Goal: Feedback & Contribution: Leave review/rating

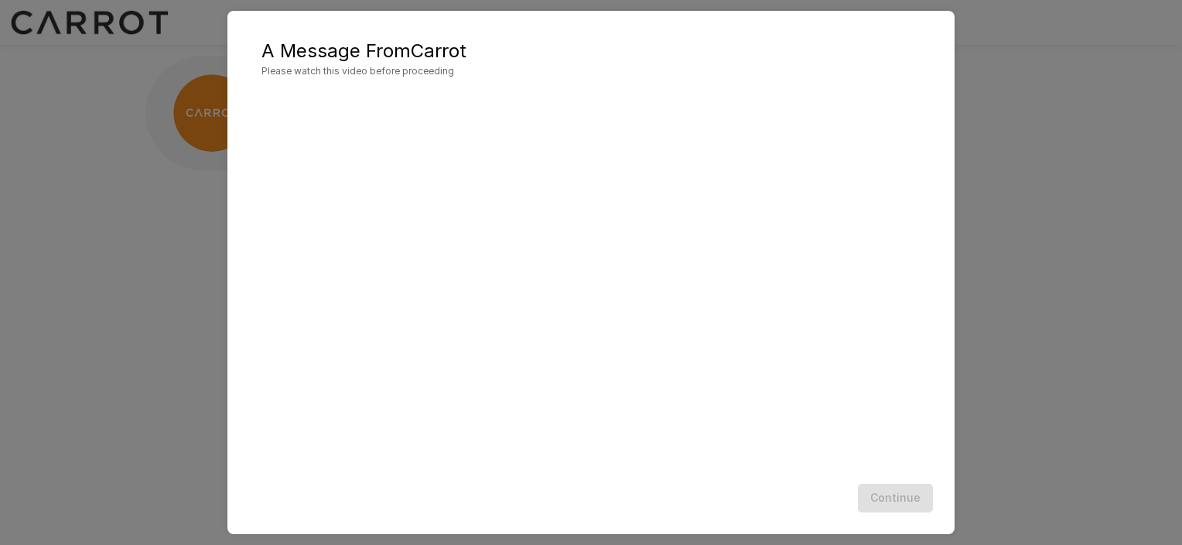
scroll to position [0, 5]
click at [897, 500] on button "Continue" at bounding box center [895, 498] width 75 height 29
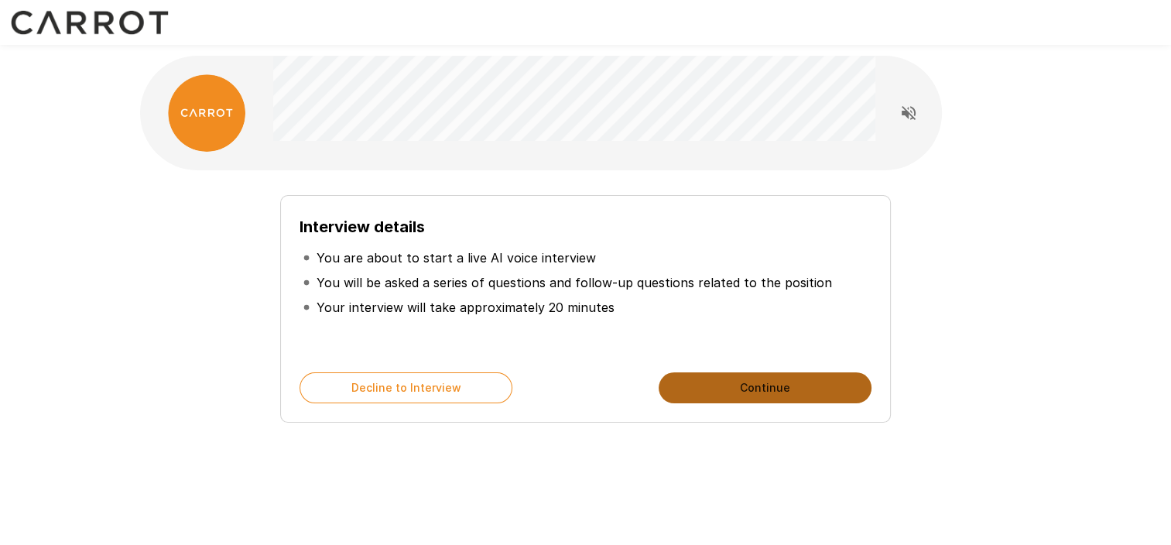
click at [788, 390] on button "Continue" at bounding box center [764, 387] width 213 height 31
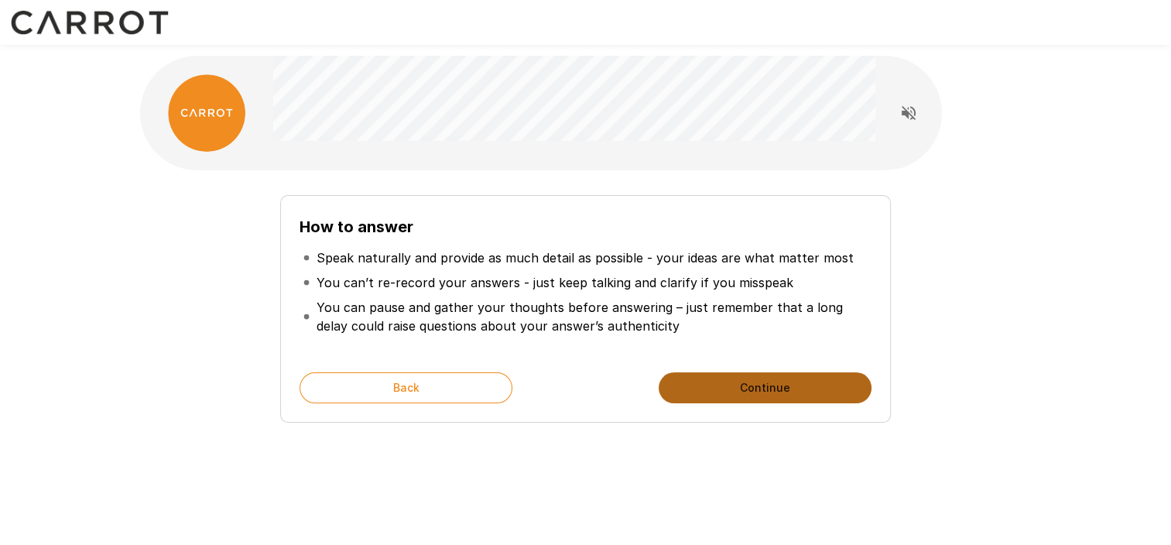
click at [771, 388] on button "Continue" at bounding box center [764, 387] width 213 height 31
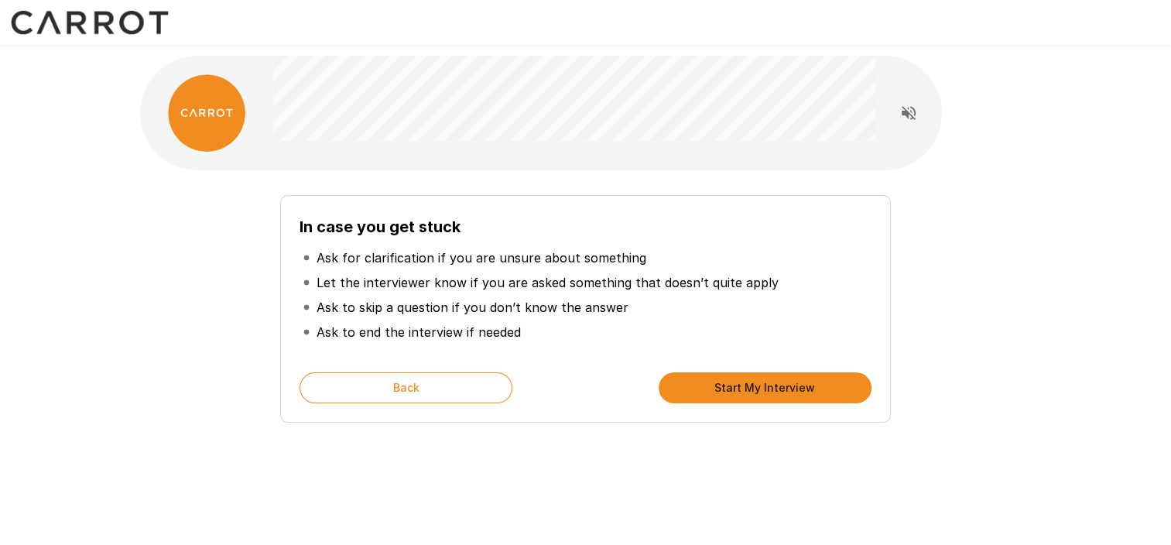
click at [777, 392] on button "Start My Interview" at bounding box center [764, 387] width 213 height 31
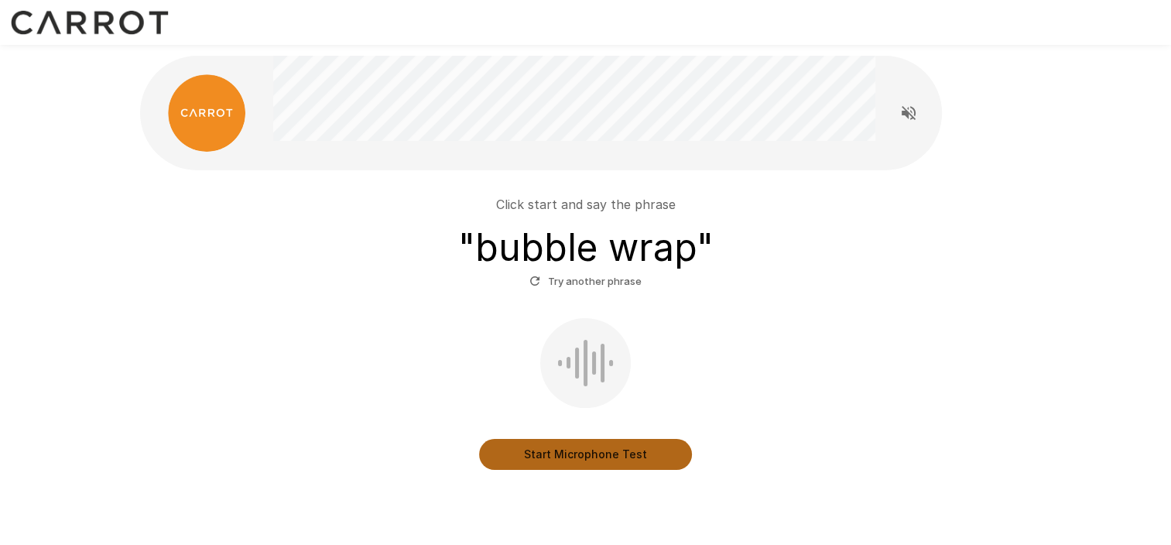
click at [583, 458] on button "Start Microphone Test" at bounding box center [585, 454] width 213 height 31
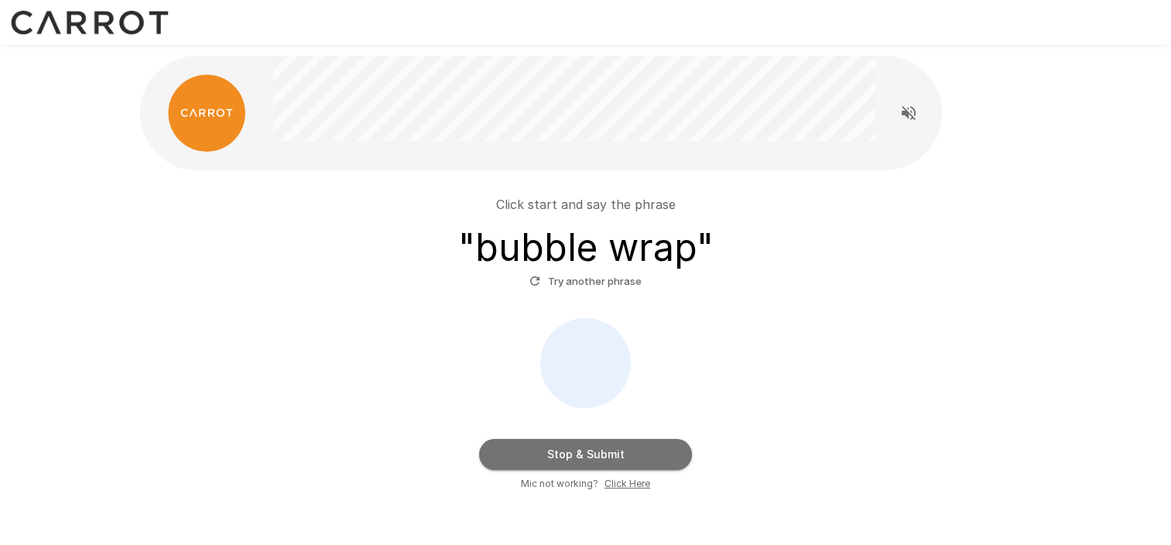
click at [603, 457] on button "Stop & Submit" at bounding box center [585, 454] width 213 height 31
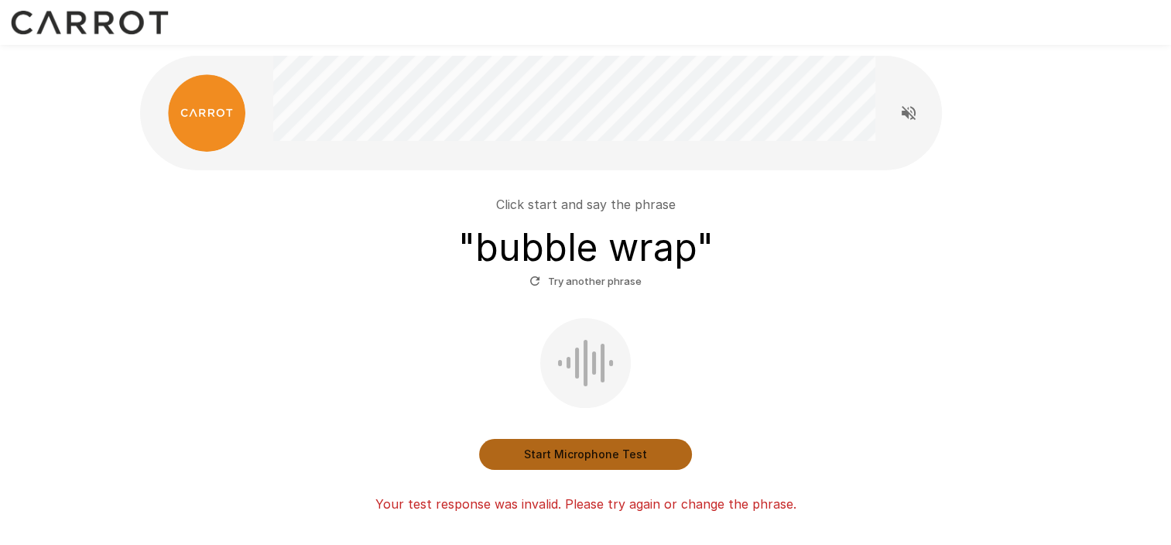
click at [580, 455] on button "Start Microphone Test" at bounding box center [585, 454] width 213 height 31
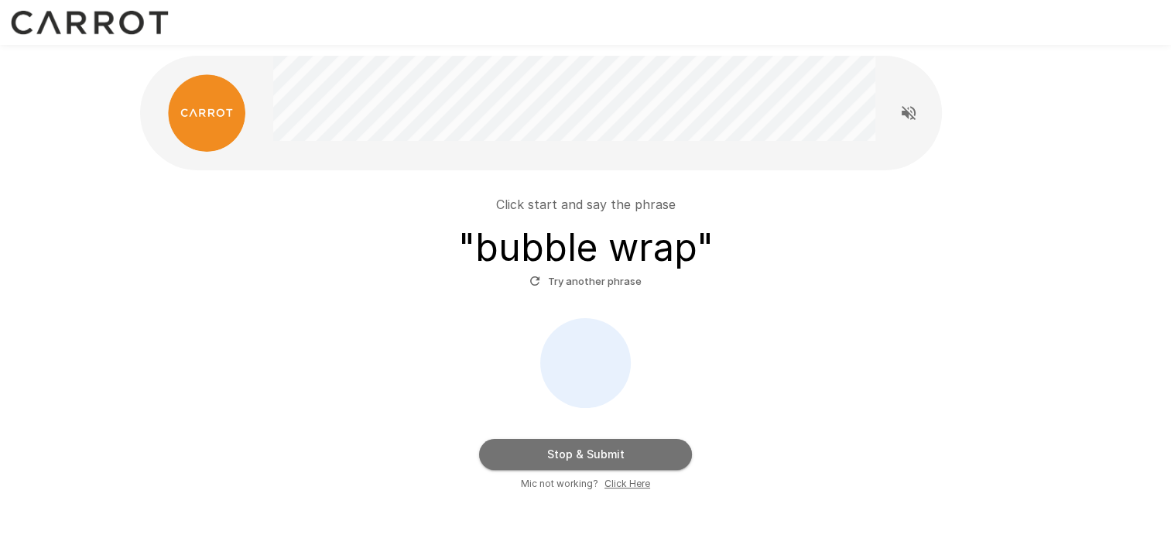
click at [580, 455] on button "Stop & Submit" at bounding box center [585, 454] width 213 height 31
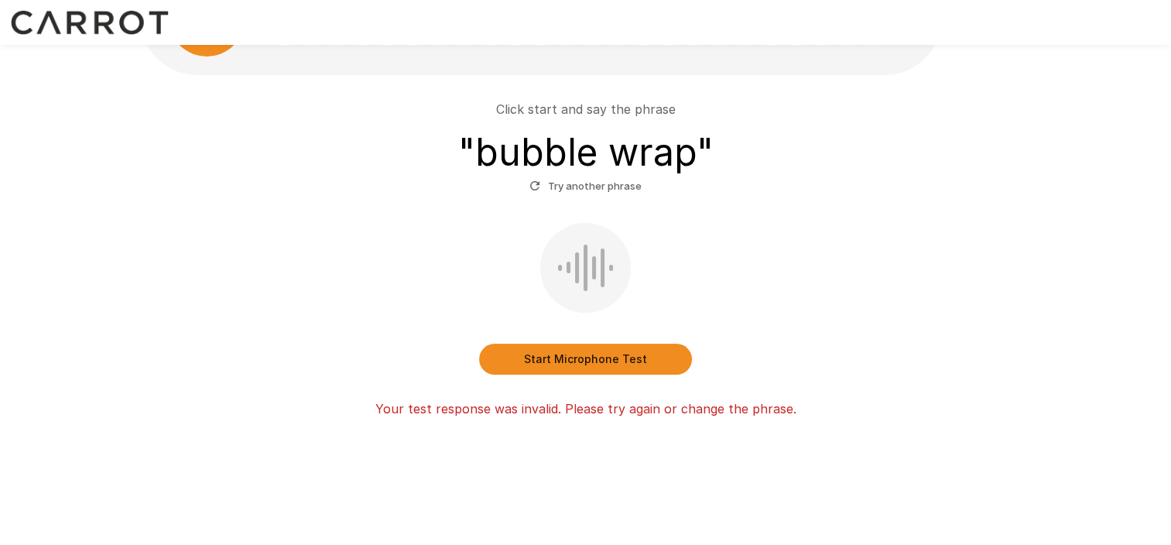
scroll to position [97, 0]
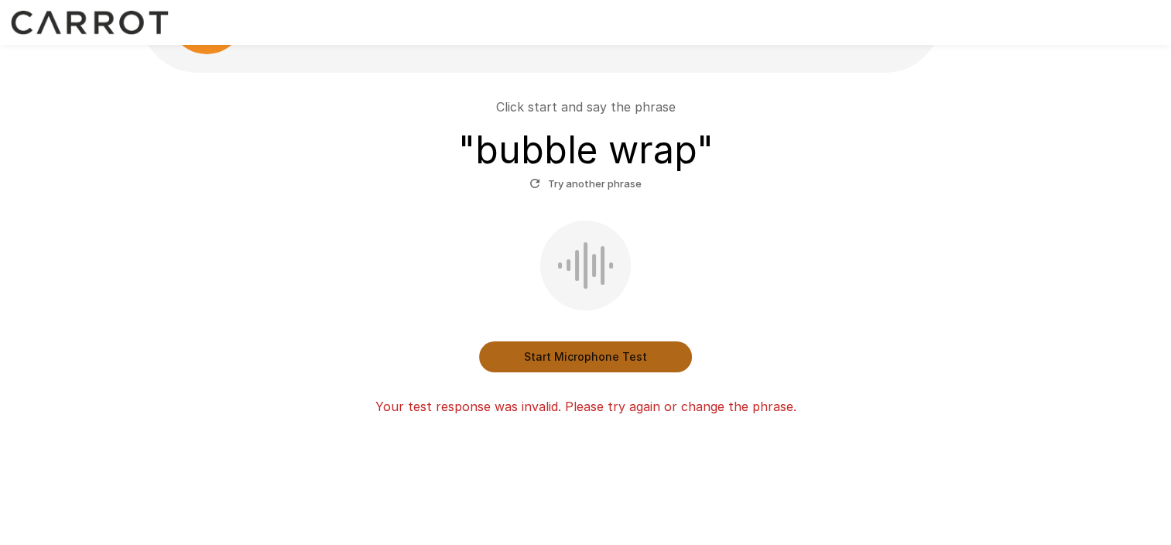
click at [566, 356] on button "Start Microphone Test" at bounding box center [585, 356] width 213 height 31
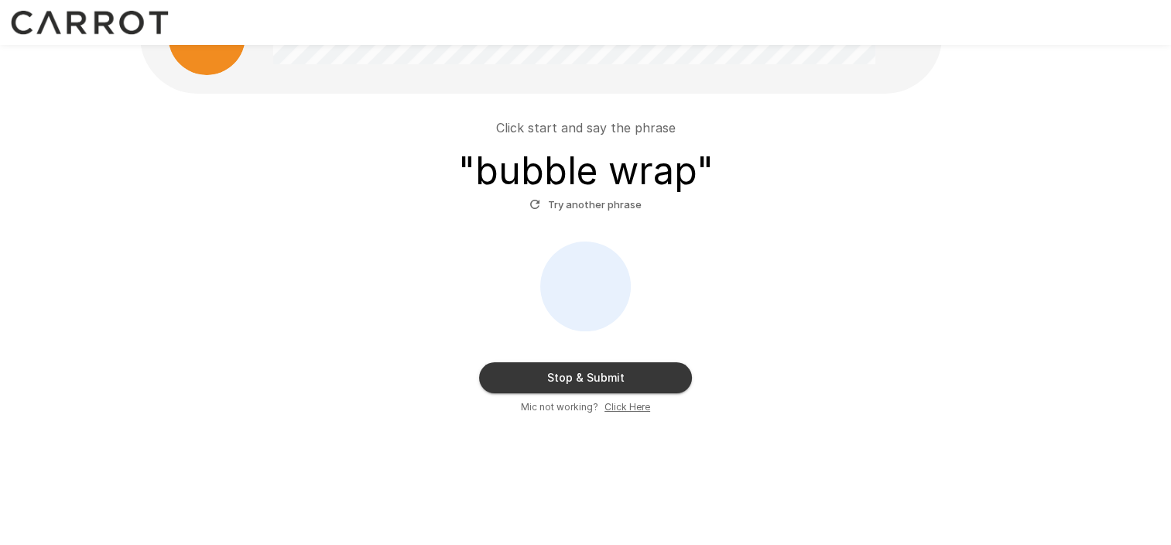
scroll to position [76, 0]
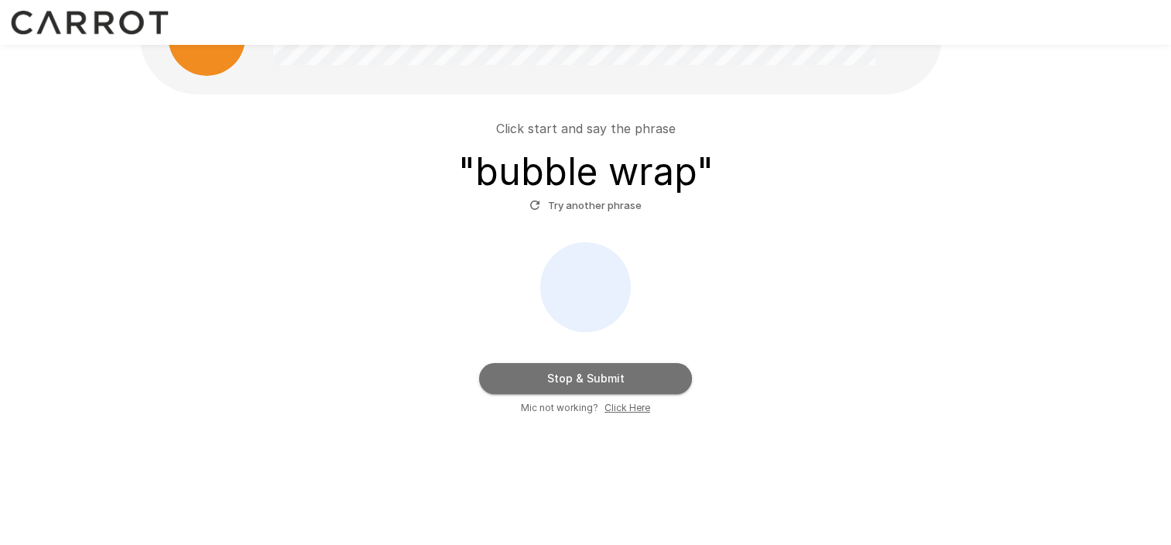
click at [574, 374] on button "Stop & Submit" at bounding box center [585, 378] width 213 height 31
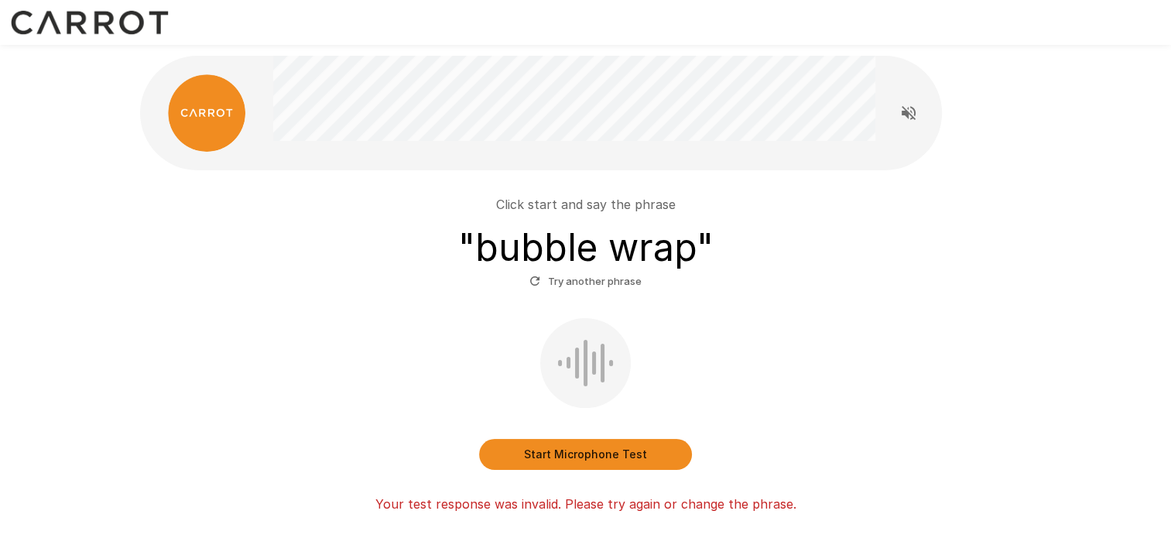
click at [585, 374] on div at bounding box center [585, 363] width 4 height 46
click at [603, 452] on button "Start Microphone Test" at bounding box center [585, 454] width 213 height 31
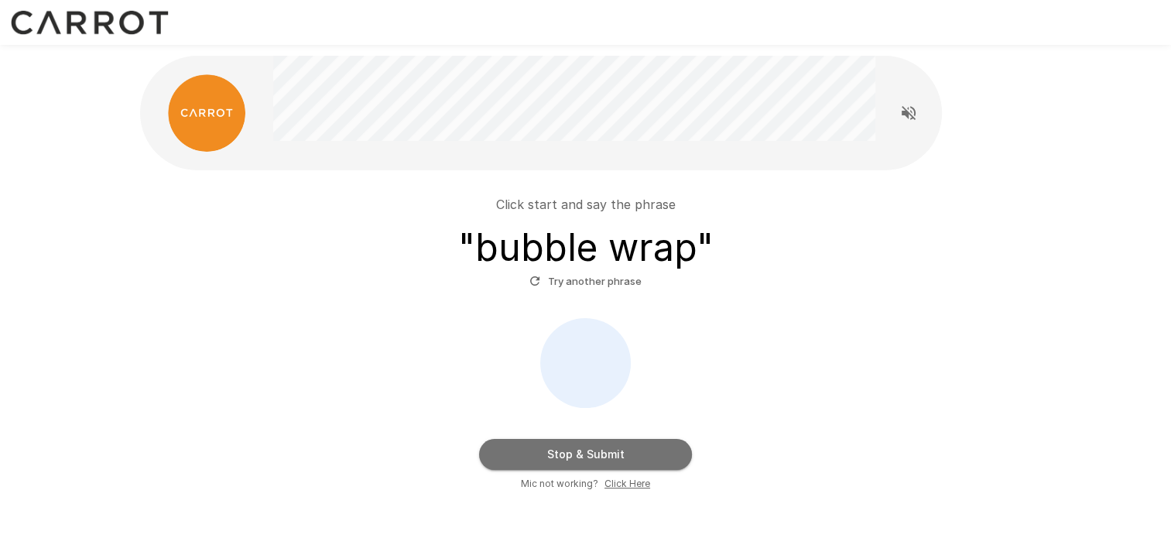
click at [603, 452] on button "Stop & Submit" at bounding box center [585, 454] width 213 height 31
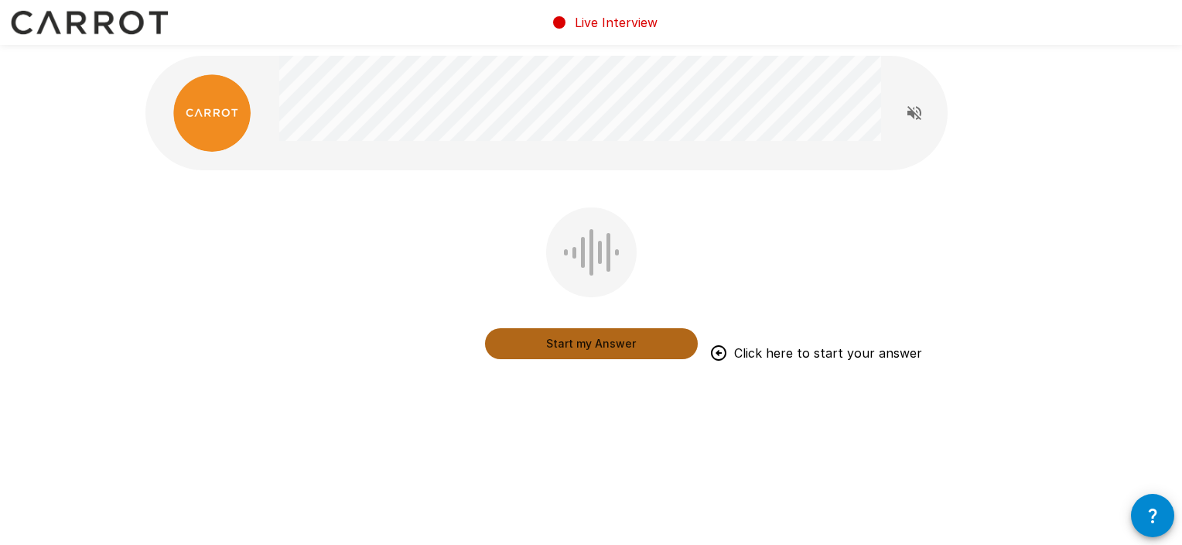
click at [574, 340] on button "Start my Answer" at bounding box center [591, 343] width 213 height 31
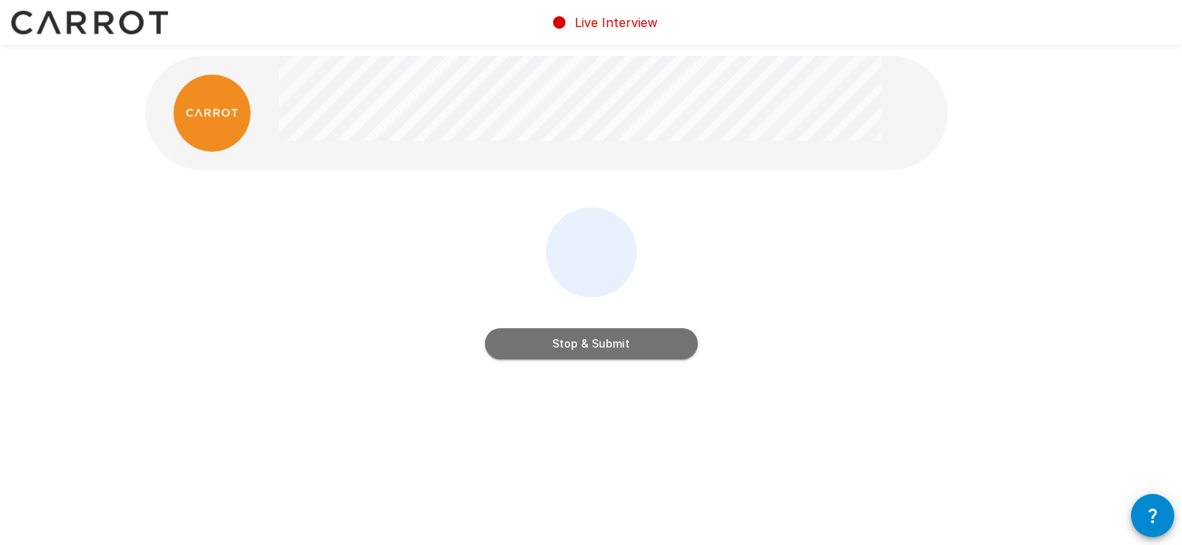
click at [574, 340] on button "Stop & Submit" at bounding box center [591, 343] width 213 height 31
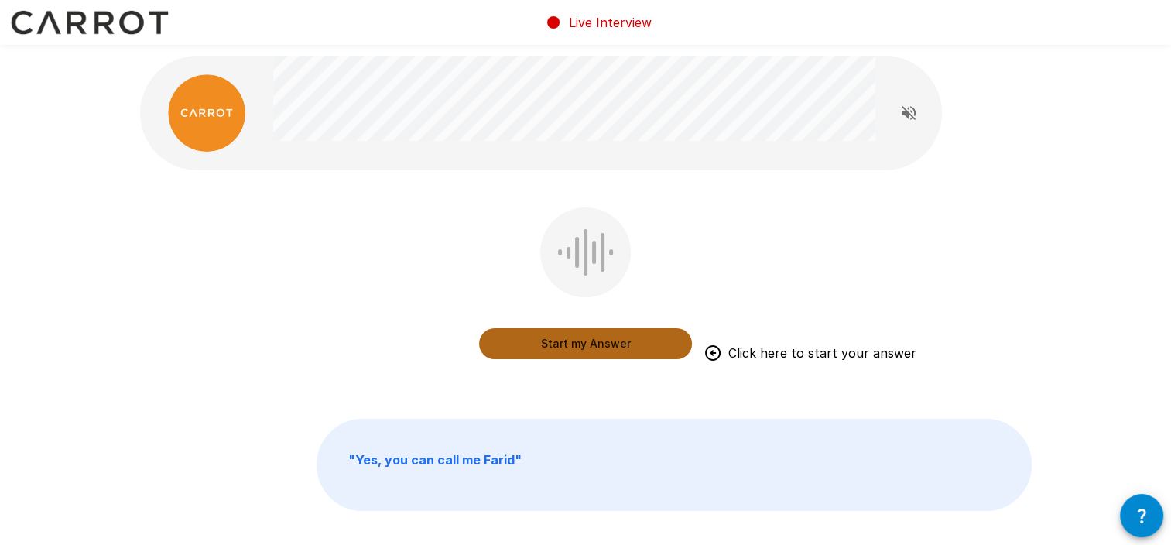
click at [588, 340] on button "Start my Answer" at bounding box center [585, 343] width 213 height 31
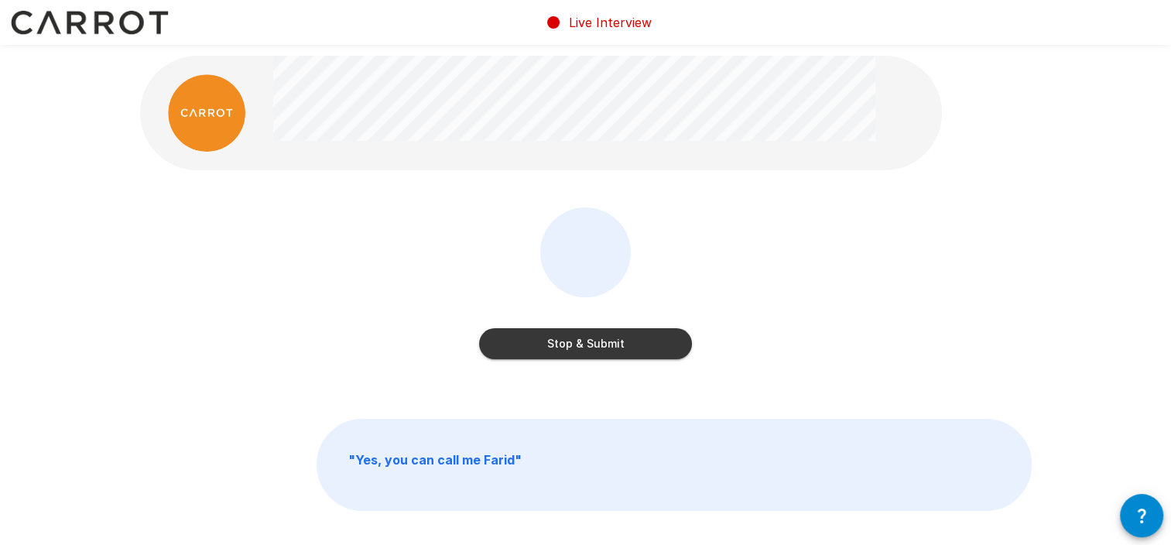
click at [588, 340] on button "Stop & Submit" at bounding box center [585, 343] width 213 height 31
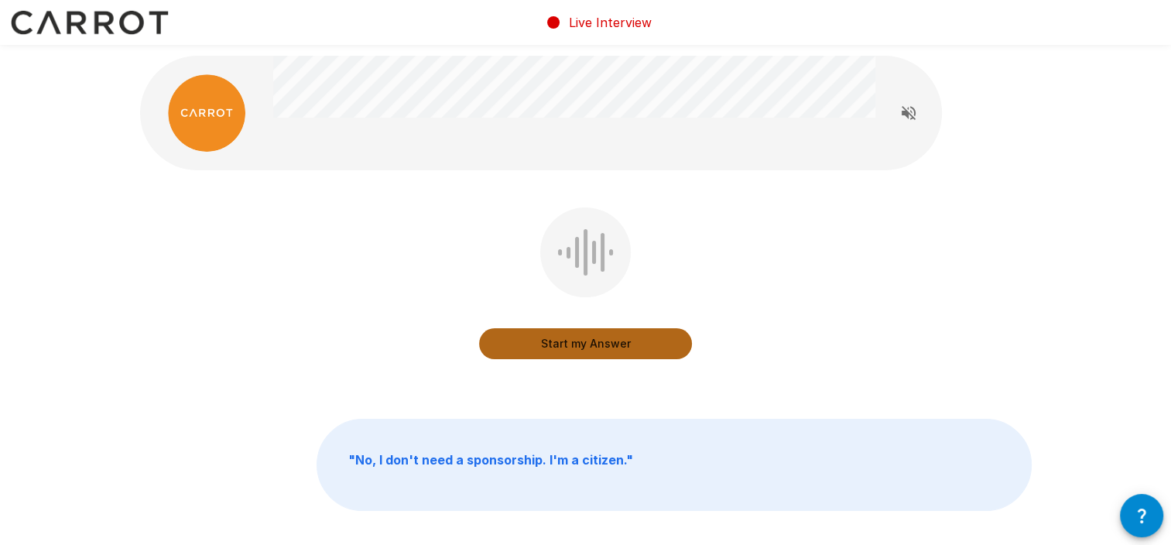
click at [558, 339] on button "Start my Answer" at bounding box center [585, 343] width 213 height 31
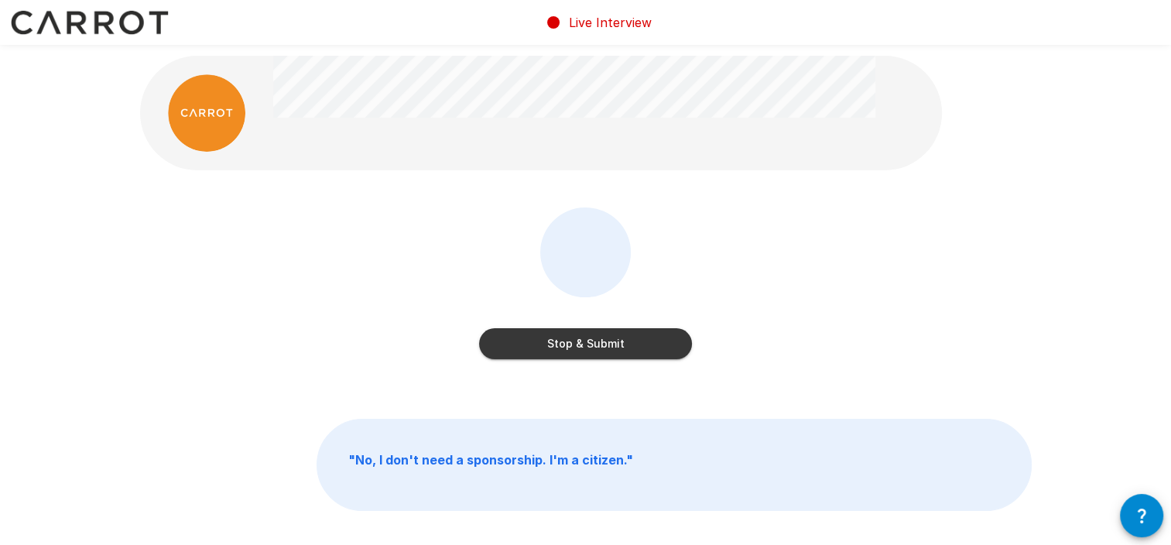
click at [650, 354] on button "Stop & Submit" at bounding box center [585, 343] width 213 height 31
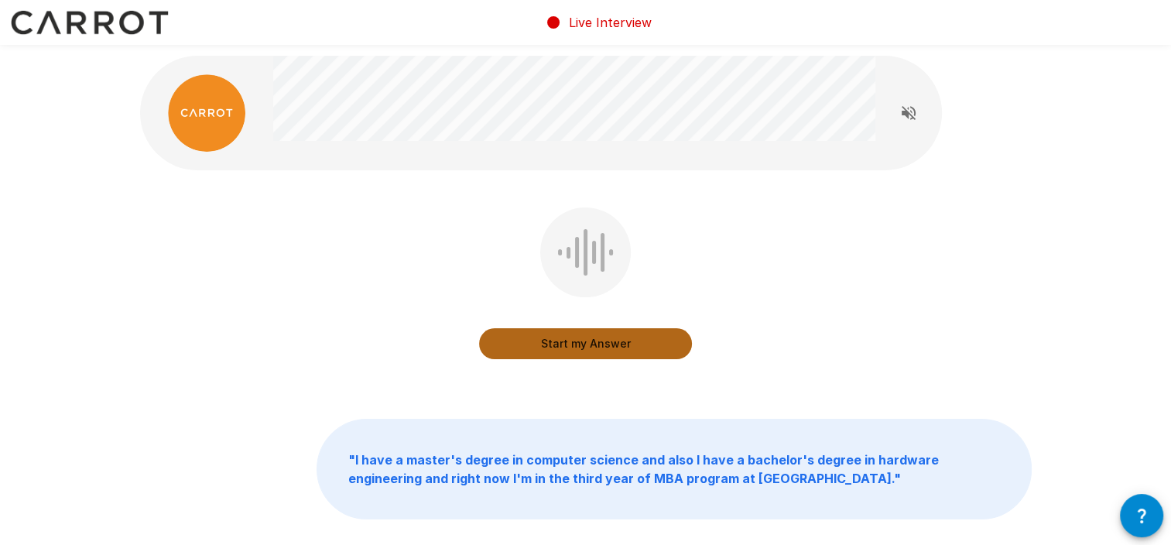
click at [570, 340] on button "Start my Answer" at bounding box center [585, 343] width 213 height 31
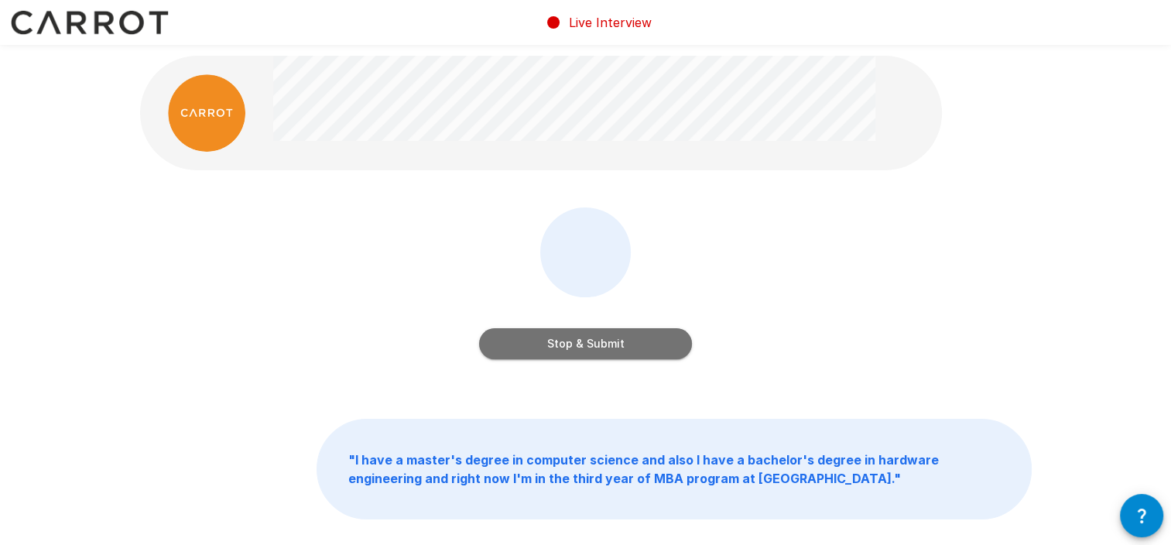
click at [593, 344] on button "Stop & Submit" at bounding box center [585, 343] width 213 height 31
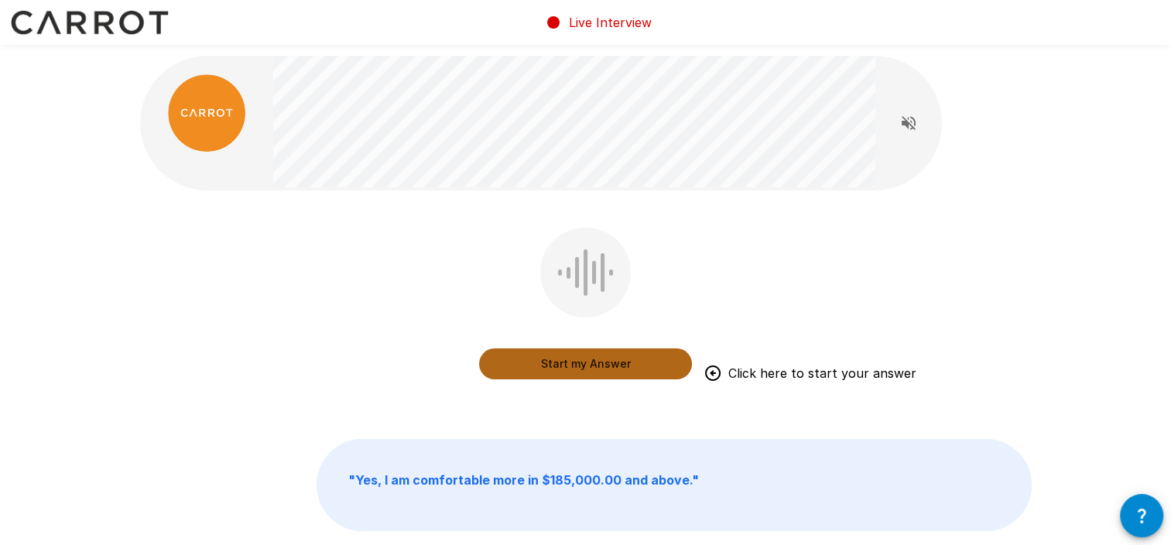
click at [581, 364] on button "Start my Answer" at bounding box center [585, 363] width 213 height 31
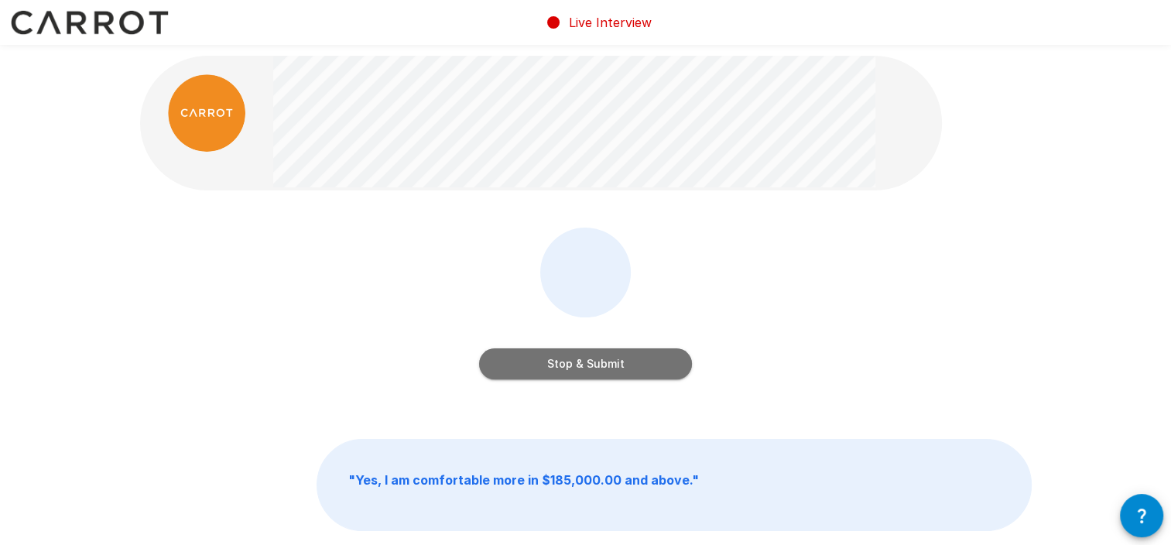
click at [581, 364] on button "Stop & Submit" at bounding box center [585, 363] width 213 height 31
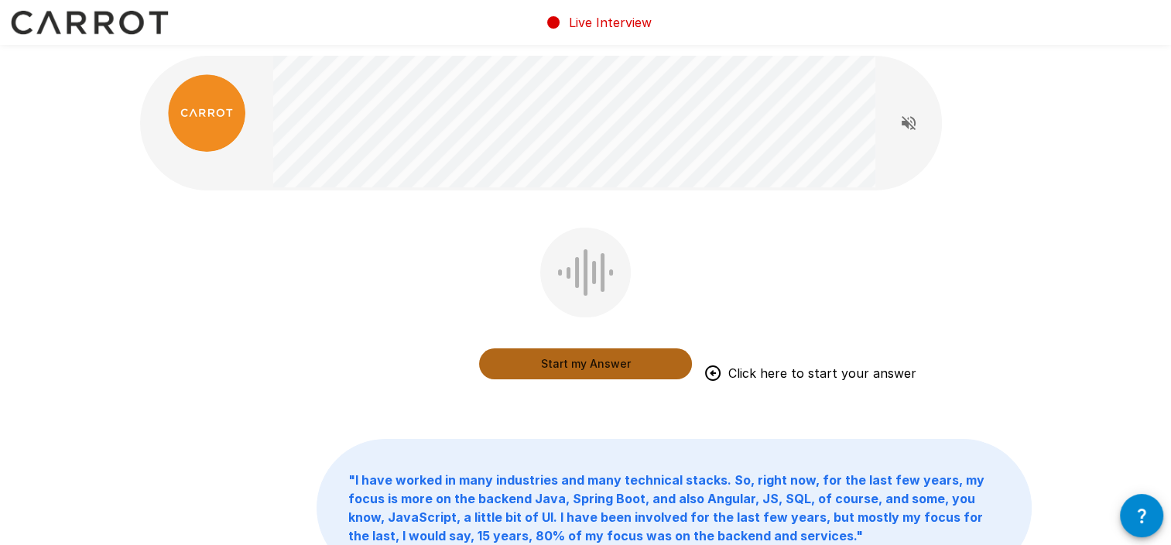
click at [586, 365] on button "Start my Answer" at bounding box center [585, 363] width 213 height 31
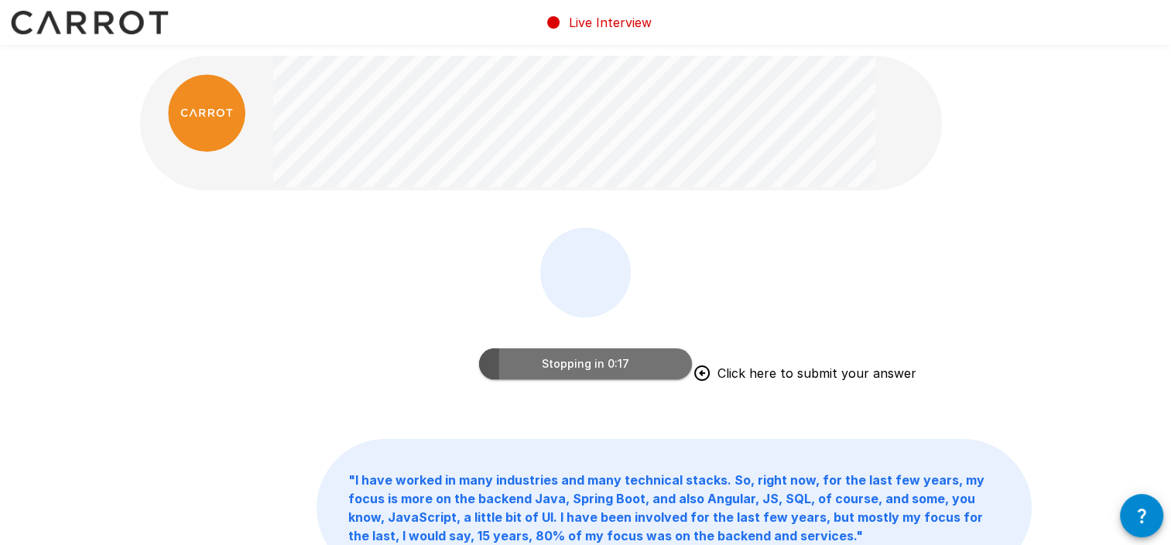
click at [580, 365] on button "Stopping in 0:17" at bounding box center [585, 363] width 213 height 31
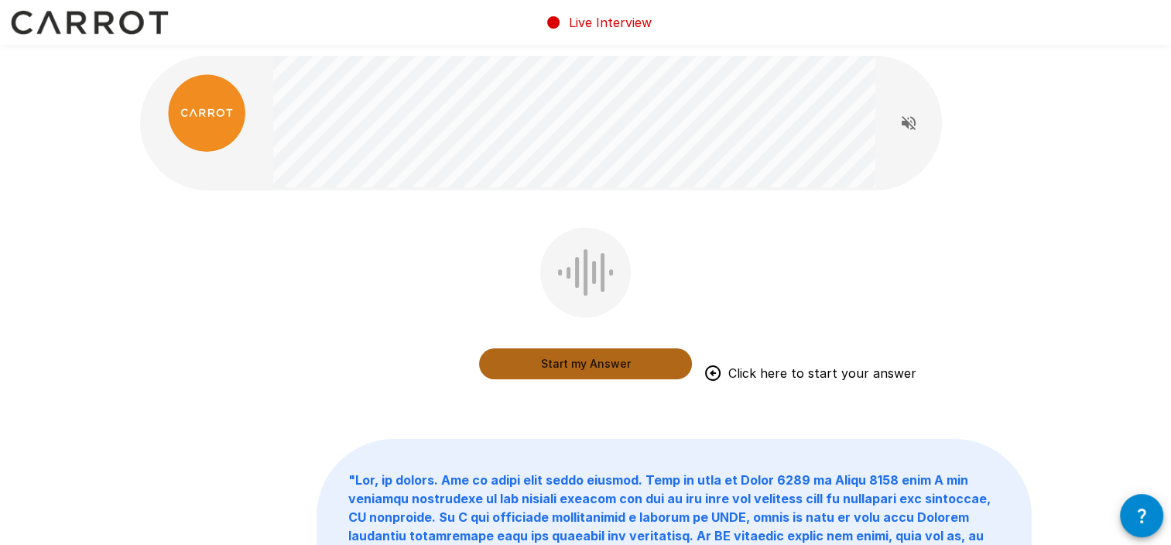
click at [584, 370] on button "Start my Answer" at bounding box center [585, 363] width 213 height 31
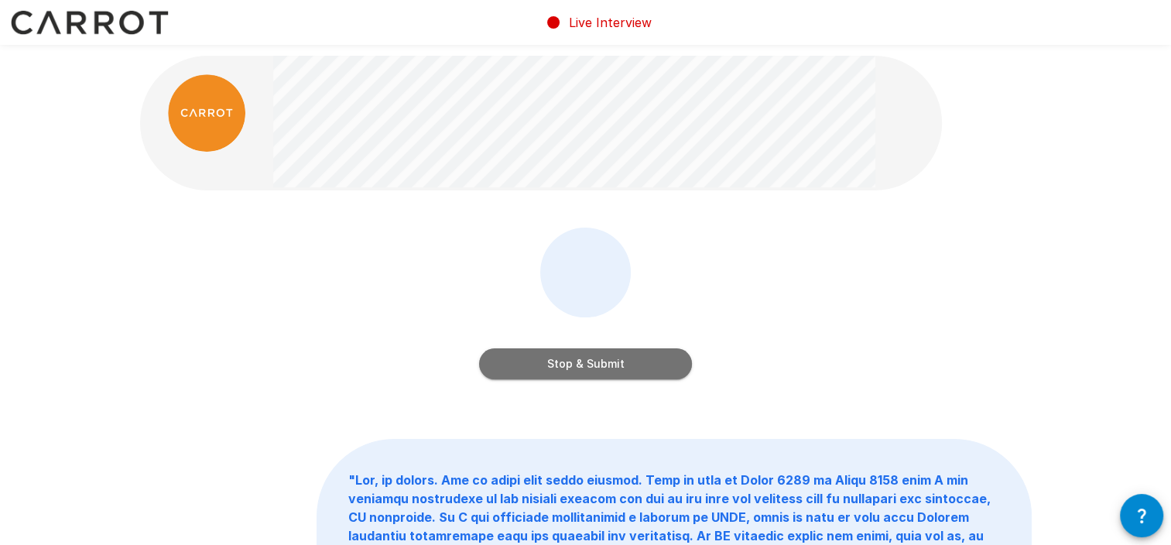
click at [550, 364] on button "Stop & Submit" at bounding box center [585, 363] width 213 height 31
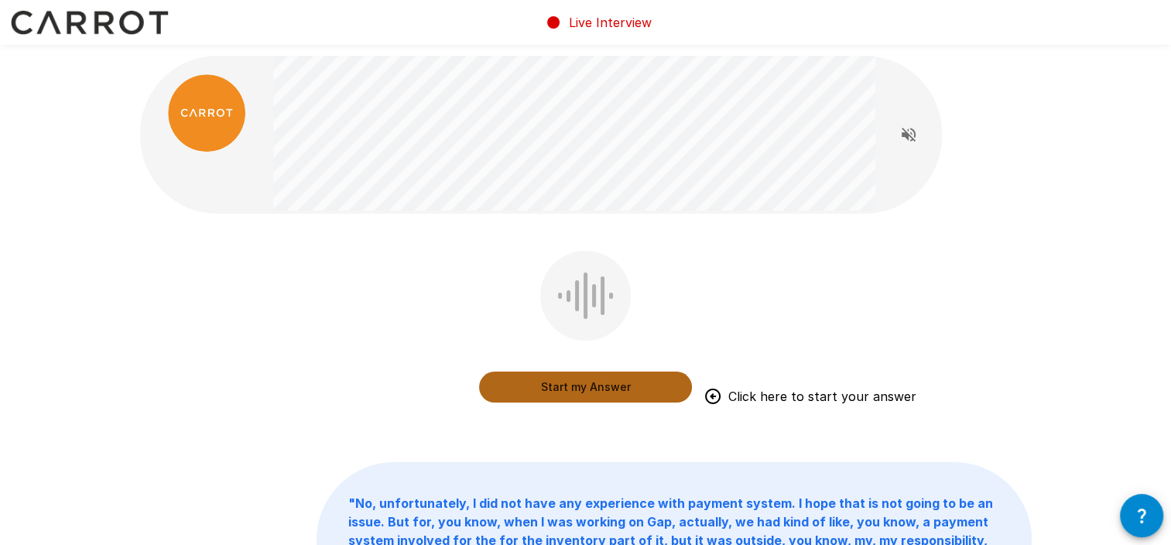
click at [579, 378] on button "Start my Answer" at bounding box center [585, 386] width 213 height 31
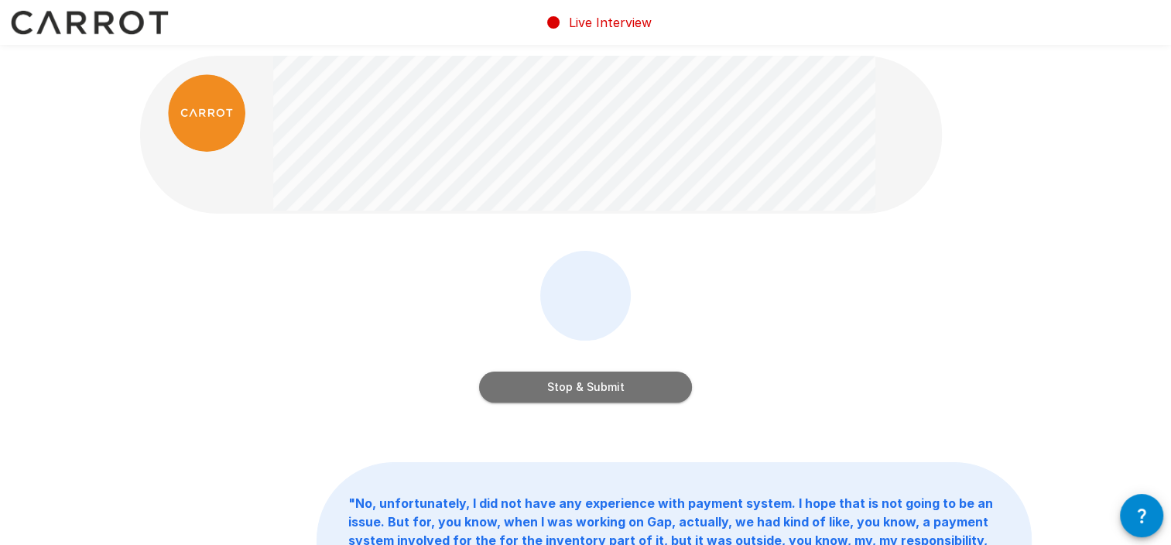
click at [563, 385] on button "Stop & Submit" at bounding box center [585, 386] width 213 height 31
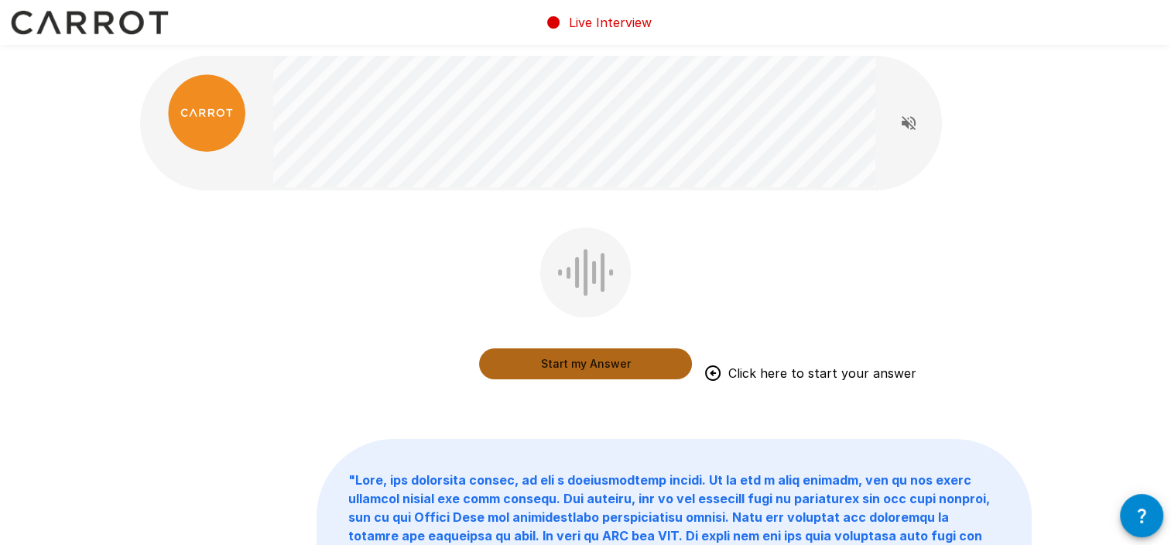
click at [547, 367] on button "Start my Answer" at bounding box center [585, 363] width 213 height 31
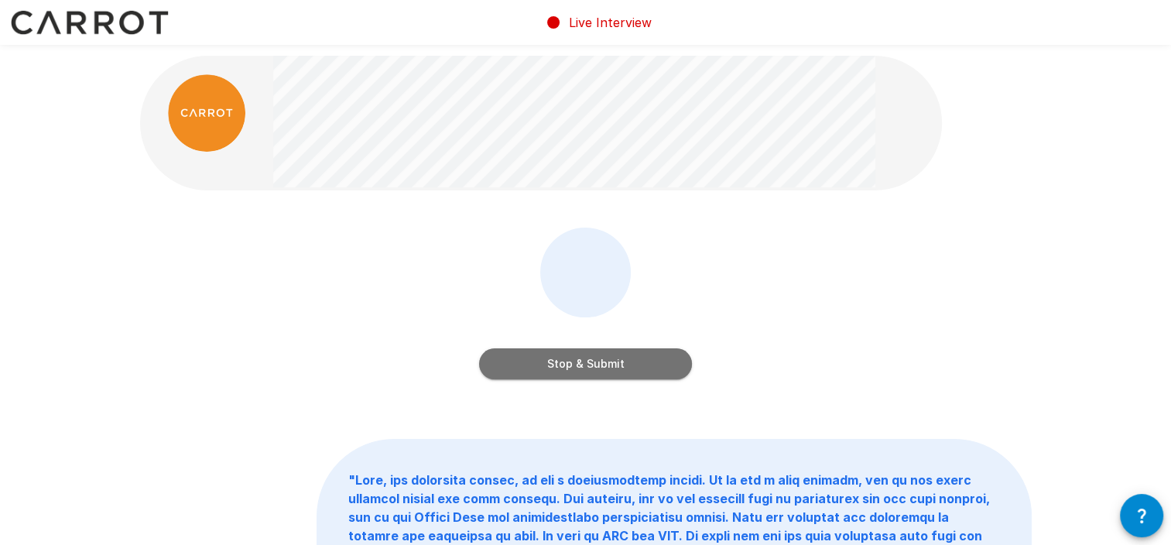
click at [576, 365] on button "Stop & Submit" at bounding box center [585, 363] width 213 height 31
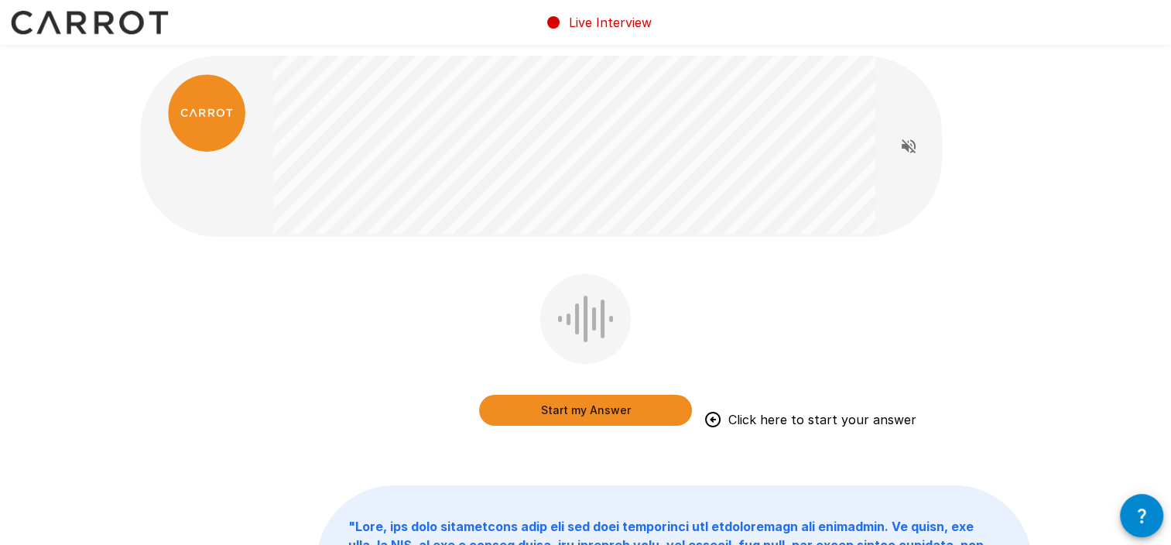
click at [1055, 132] on div "Start my Answer Click here to start your answer " "" at bounding box center [585, 549] width 1171 height 1099
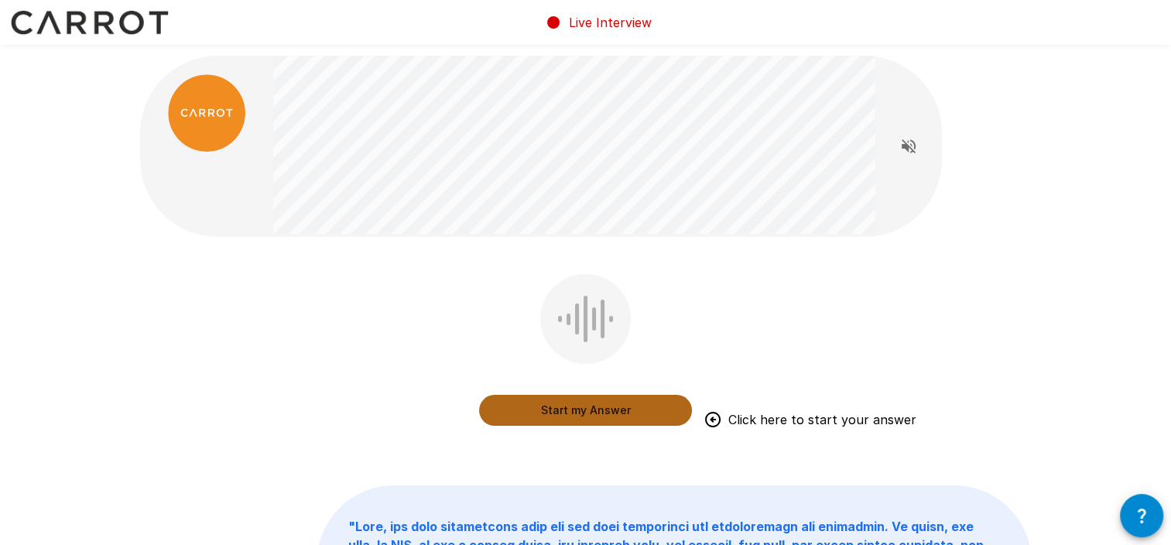
click at [588, 416] on button "Start my Answer" at bounding box center [585, 410] width 213 height 31
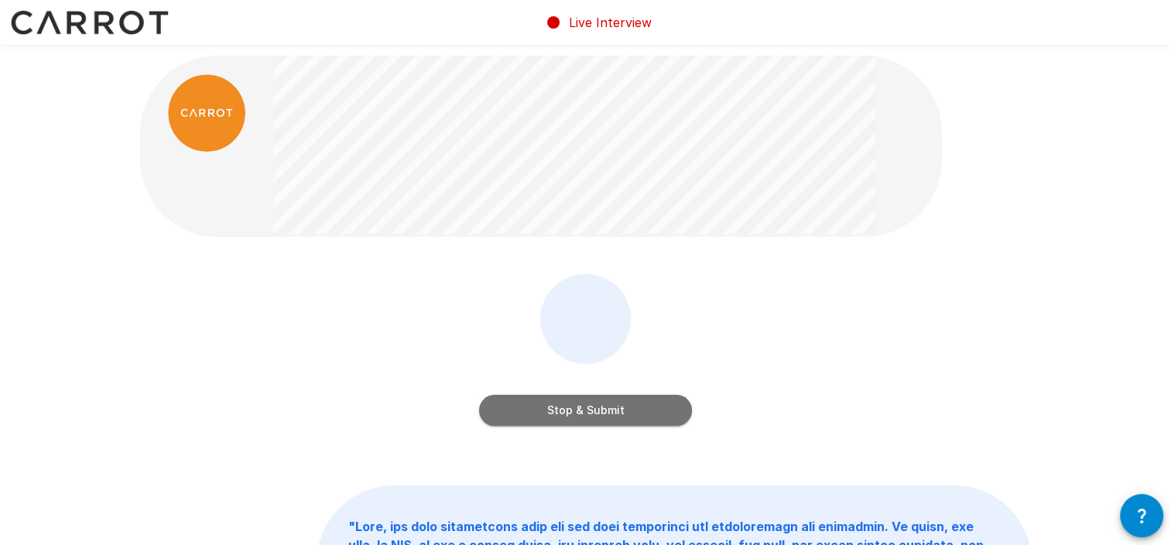
click at [617, 402] on button "Stop & Submit" at bounding box center [585, 410] width 213 height 31
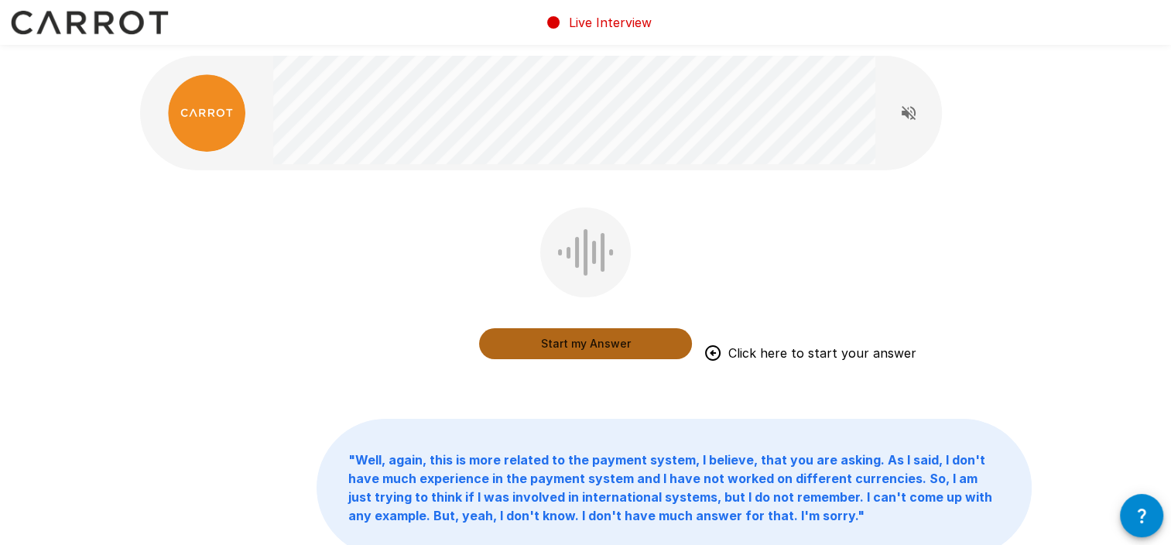
click at [581, 348] on button "Start my Answer" at bounding box center [585, 343] width 213 height 31
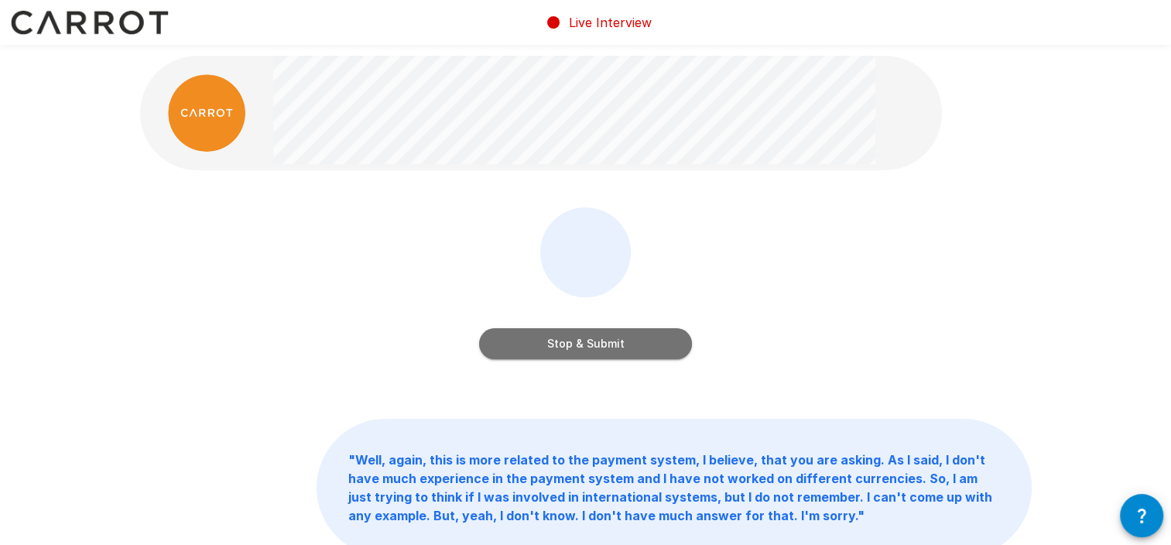
click at [579, 347] on button "Stop & Submit" at bounding box center [585, 343] width 213 height 31
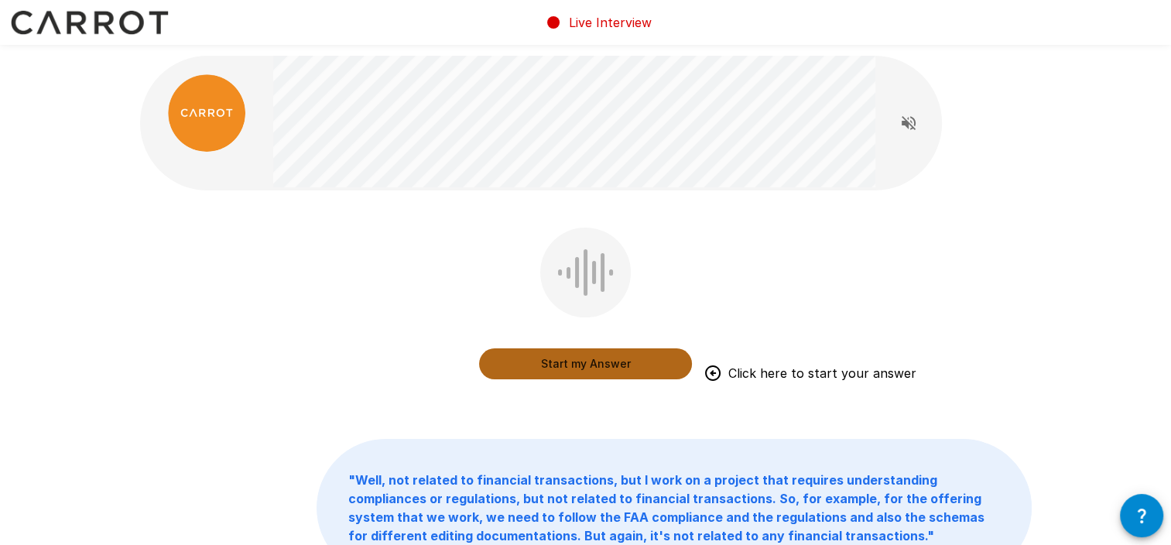
click at [601, 373] on button "Start my Answer" at bounding box center [585, 363] width 213 height 31
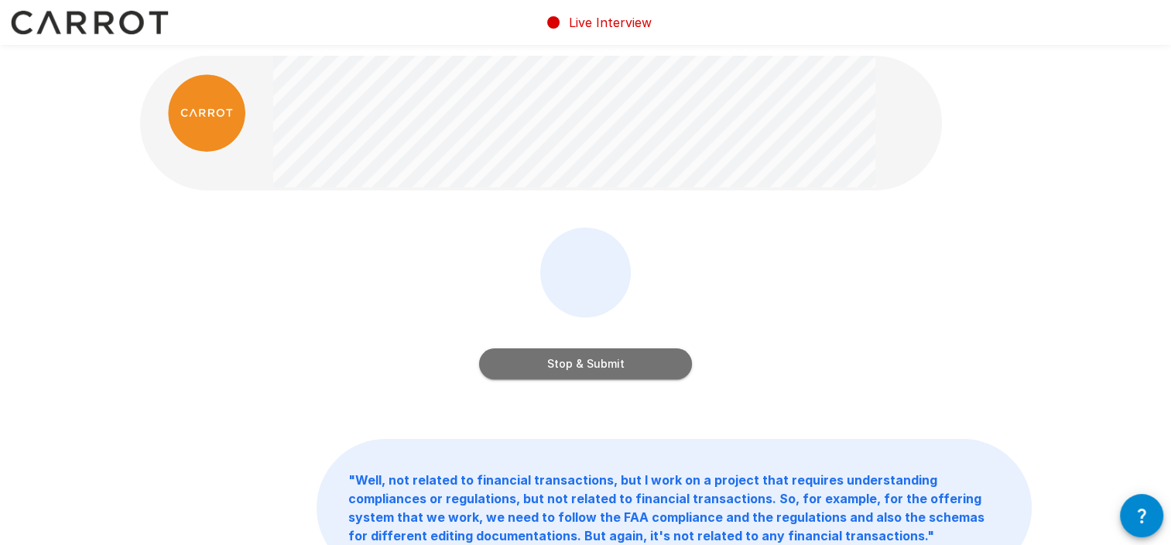
click at [562, 361] on button "Stop & Submit" at bounding box center [585, 363] width 213 height 31
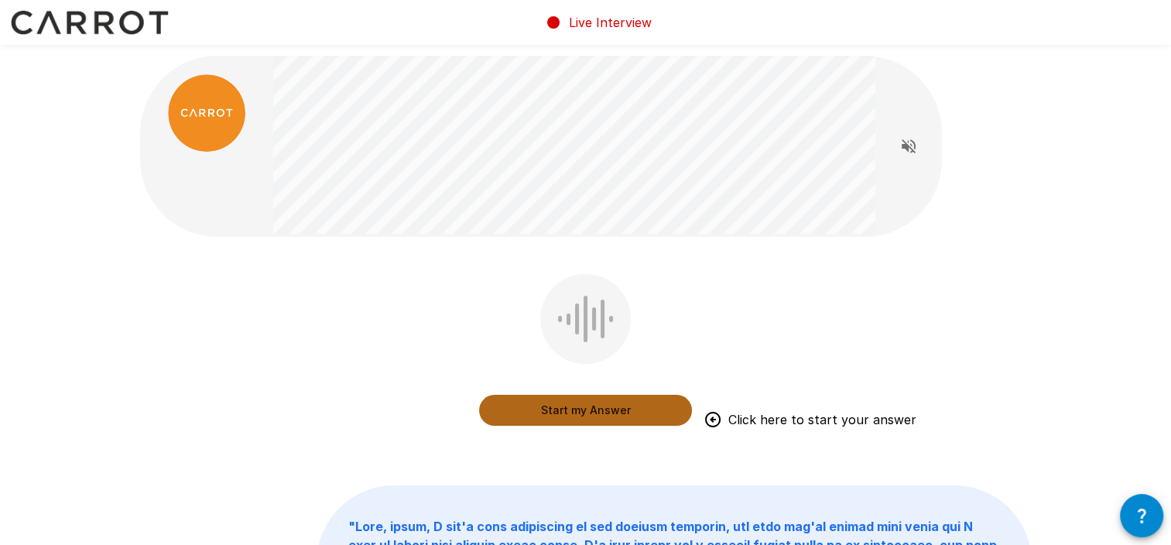
click at [555, 405] on button "Start my Answer" at bounding box center [585, 410] width 213 height 31
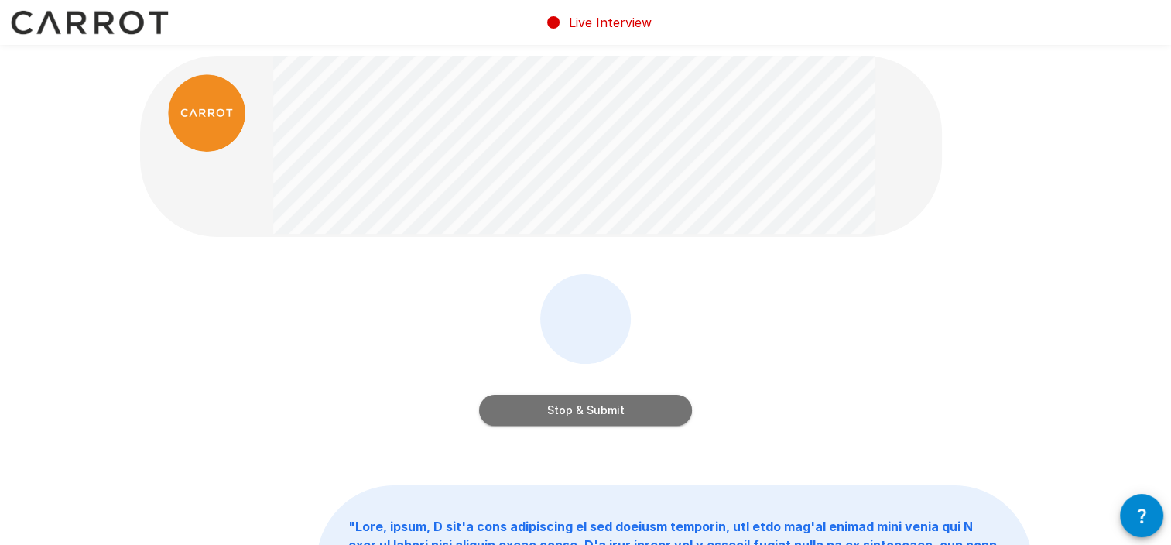
click at [582, 411] on button "Stop & Submit" at bounding box center [585, 410] width 213 height 31
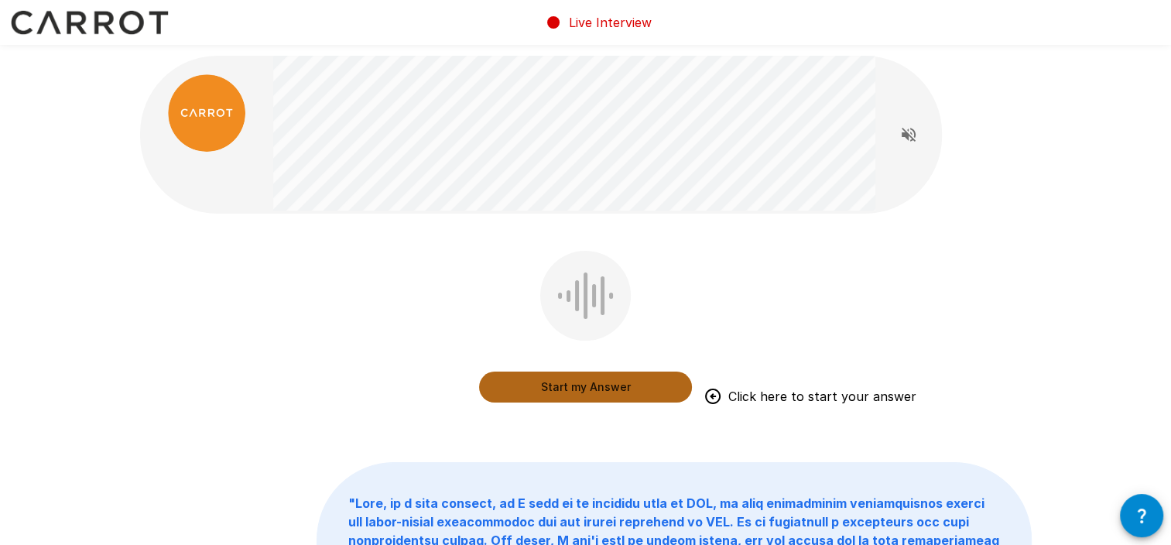
click at [582, 397] on button "Start my Answer" at bounding box center [585, 386] width 213 height 31
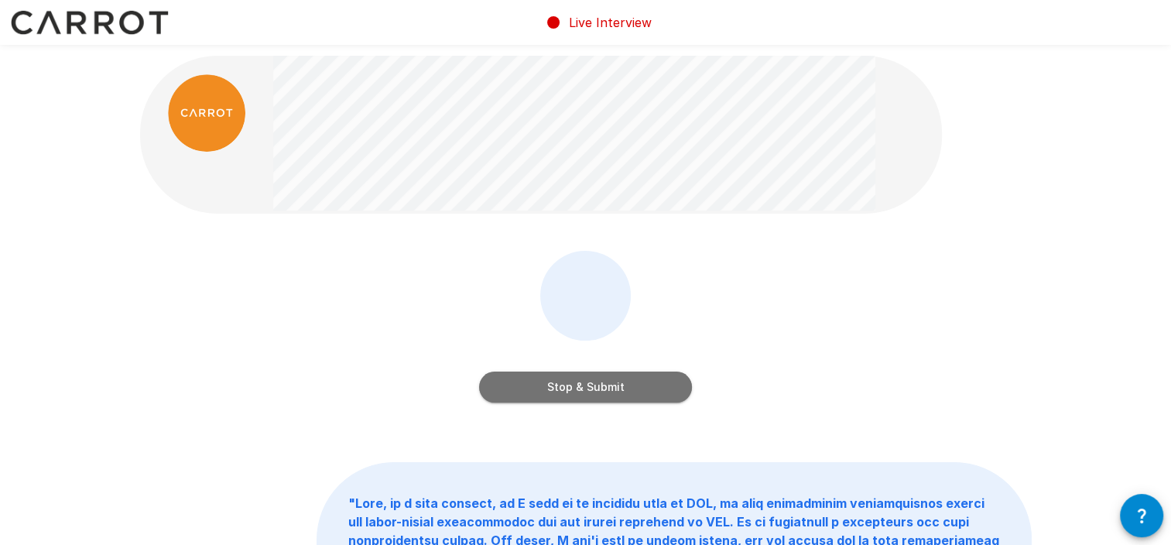
click at [584, 393] on button "Stop & Submit" at bounding box center [585, 386] width 213 height 31
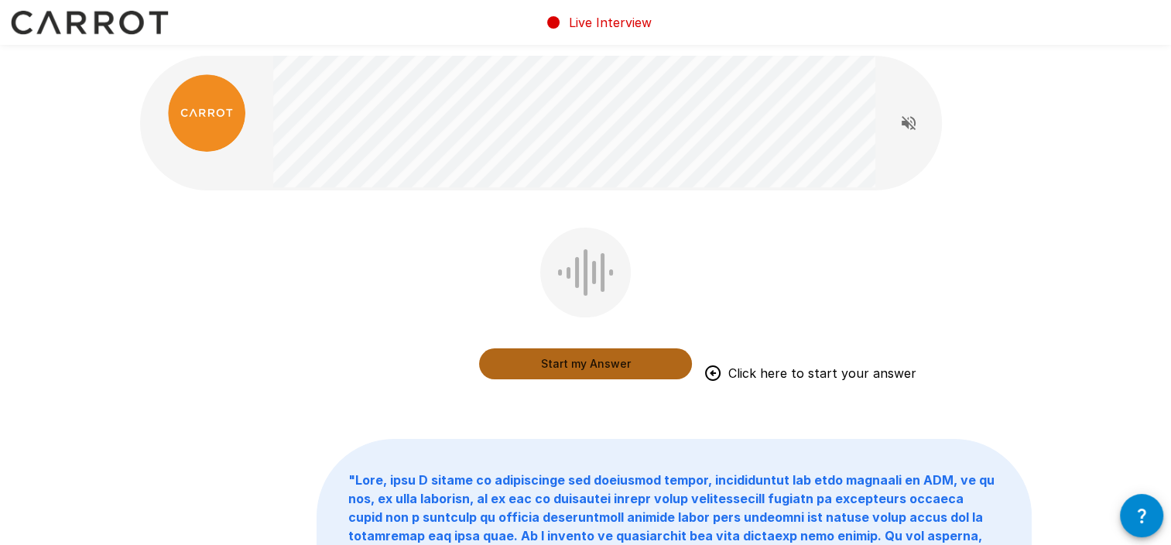
click at [560, 357] on button "Start my Answer" at bounding box center [585, 363] width 213 height 31
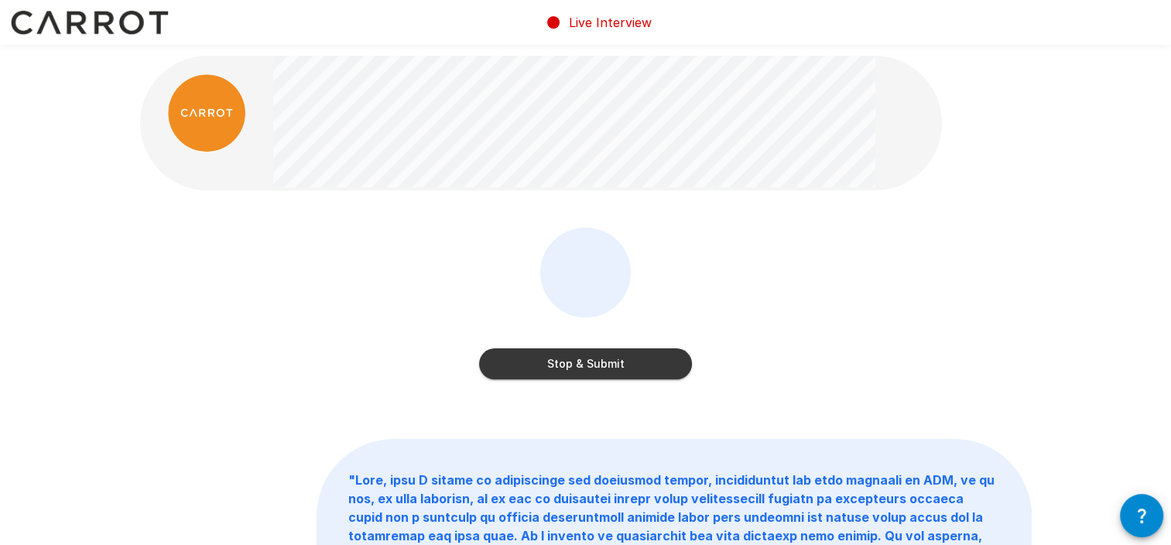
click at [560, 357] on button "Stop & Submit" at bounding box center [585, 363] width 213 height 31
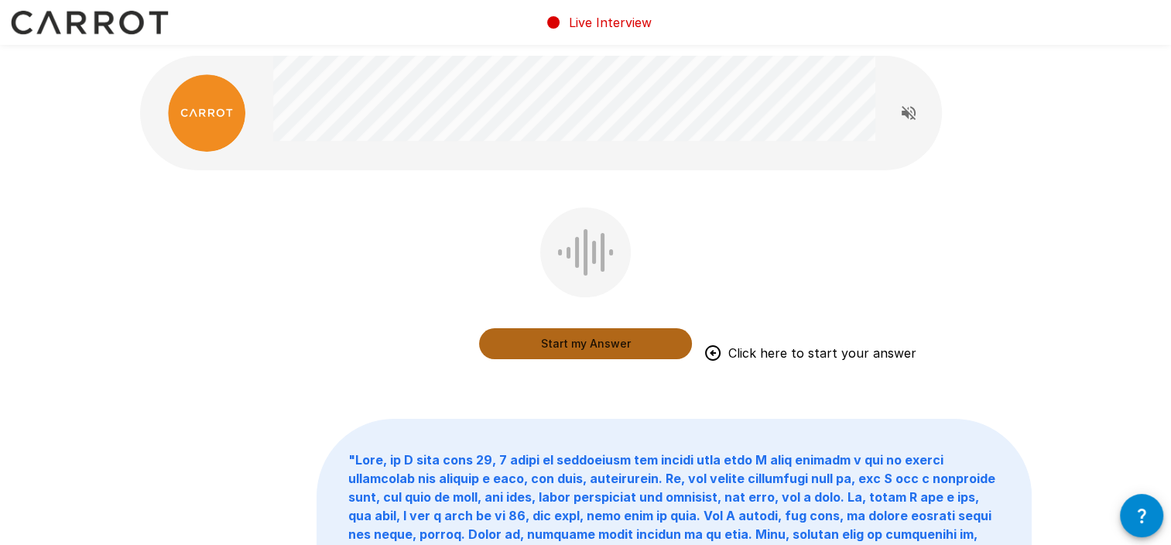
click at [627, 340] on button "Start my Answer" at bounding box center [585, 343] width 213 height 31
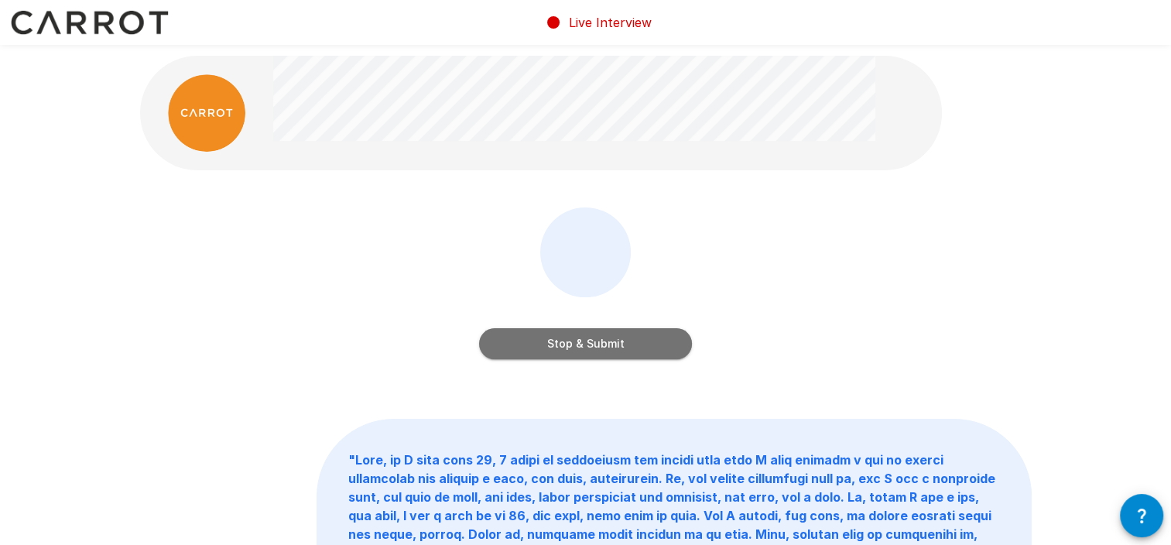
click at [581, 336] on button "Stop & Submit" at bounding box center [585, 343] width 213 height 31
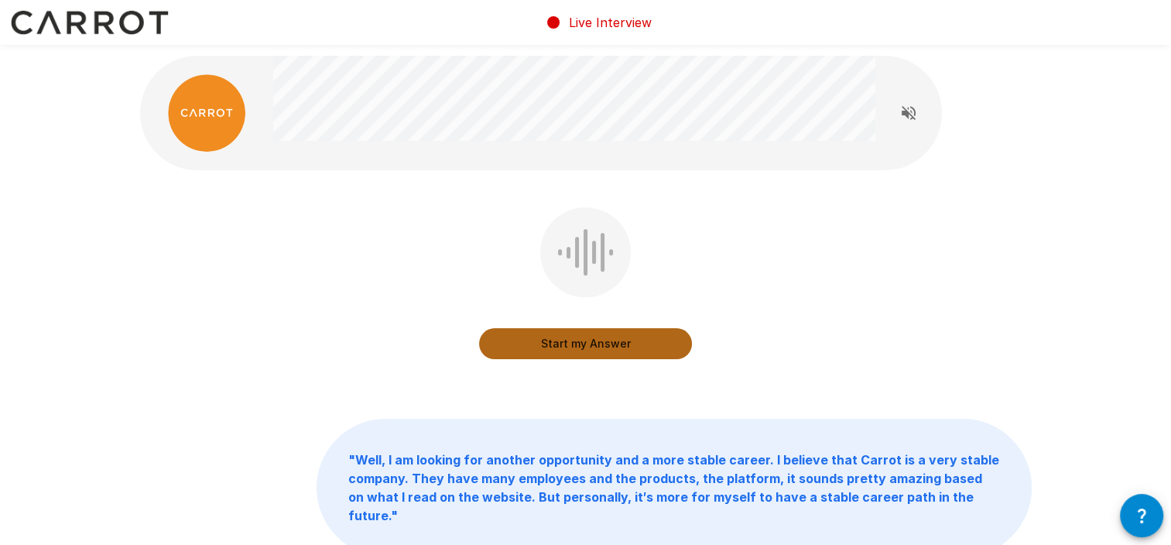
click at [554, 354] on button "Start my Answer" at bounding box center [585, 343] width 213 height 31
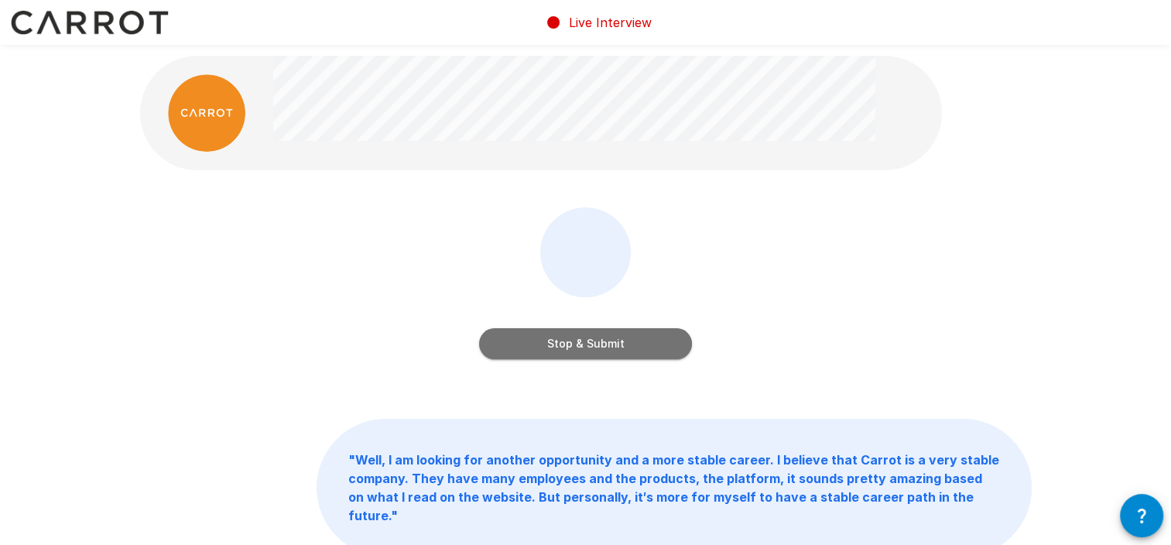
click at [588, 345] on button "Stop & Submit" at bounding box center [585, 343] width 213 height 31
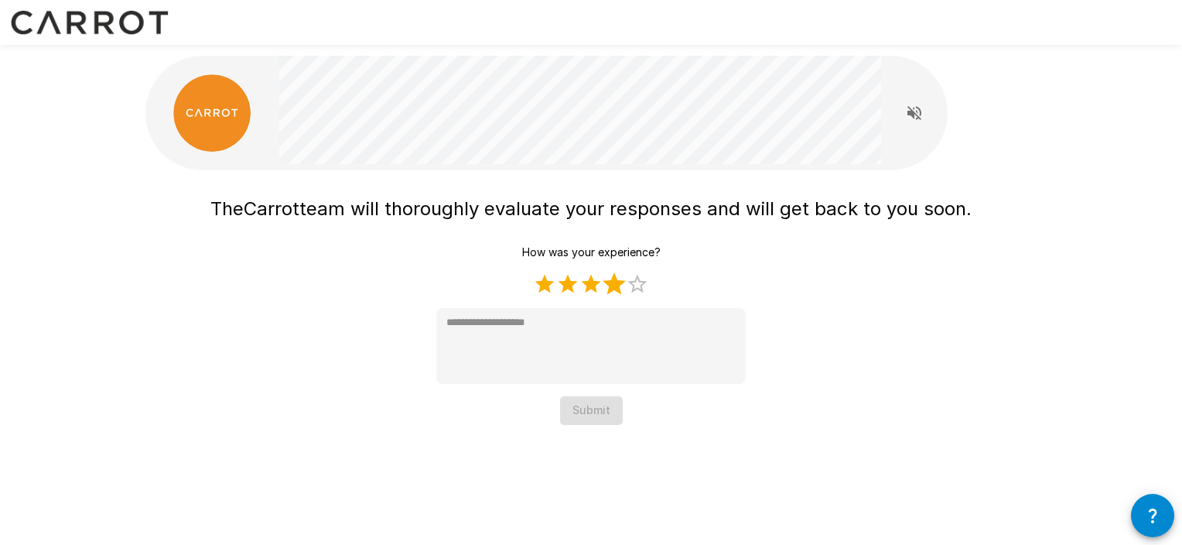
click at [616, 290] on label "4 Stars" at bounding box center [614, 283] width 23 height 23
type textarea "*"
click at [590, 416] on button "Submit" at bounding box center [591, 410] width 63 height 29
